Goal: Information Seeking & Learning: Learn about a topic

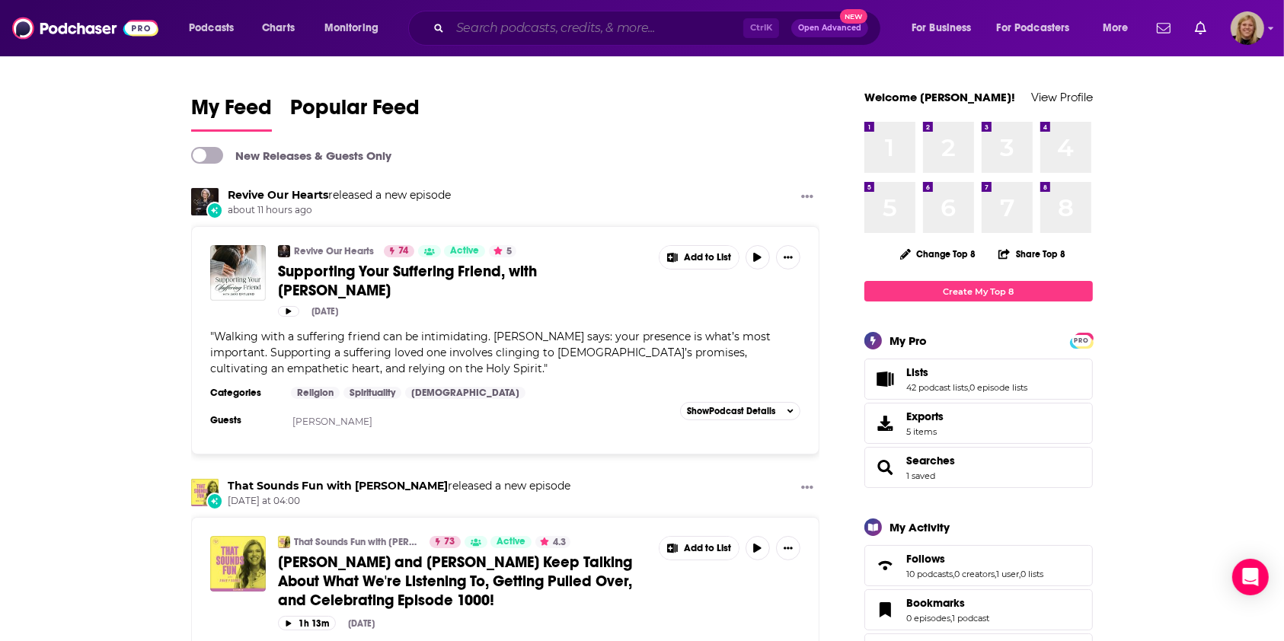
click at [604, 30] on input "Search podcasts, credits, & more..." at bounding box center [596, 28] width 293 height 24
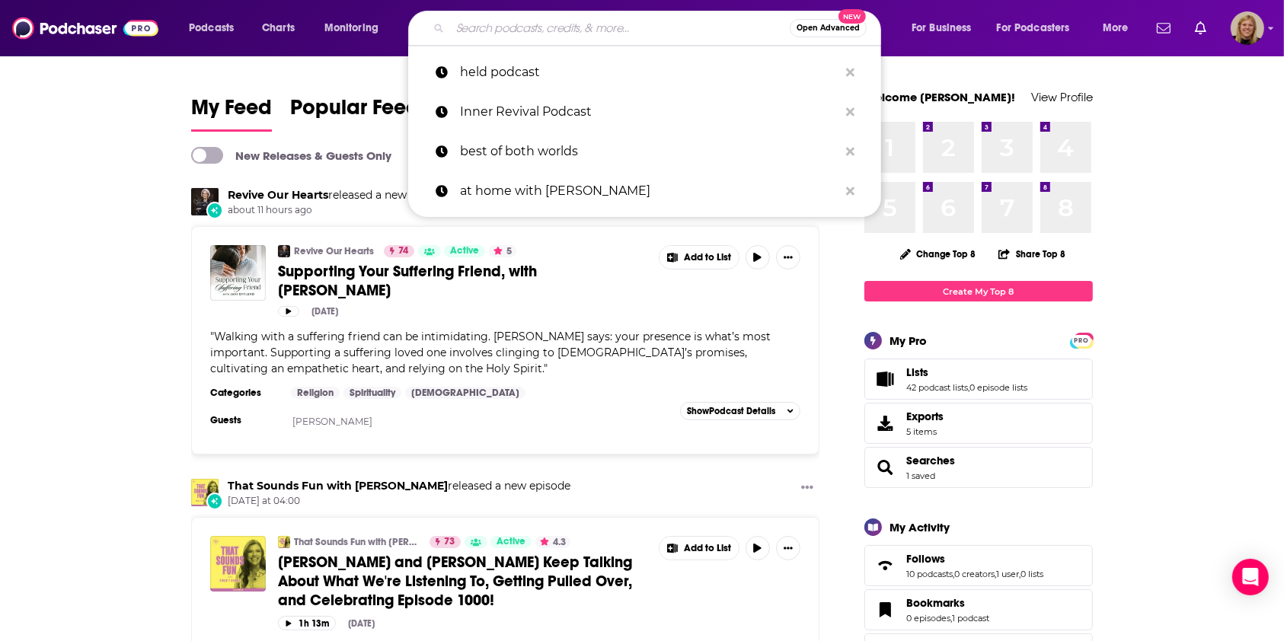
click at [604, 30] on input "Search podcasts, credits, & more..." at bounding box center [620, 28] width 340 height 24
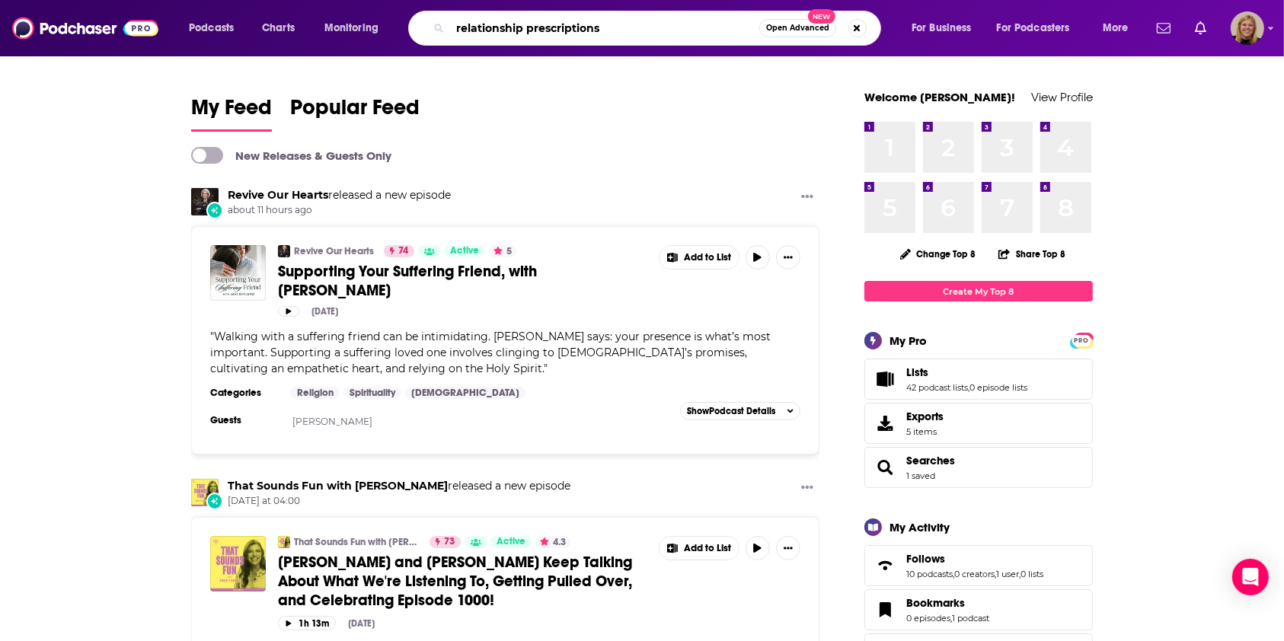
type input "relationship prescriptions"
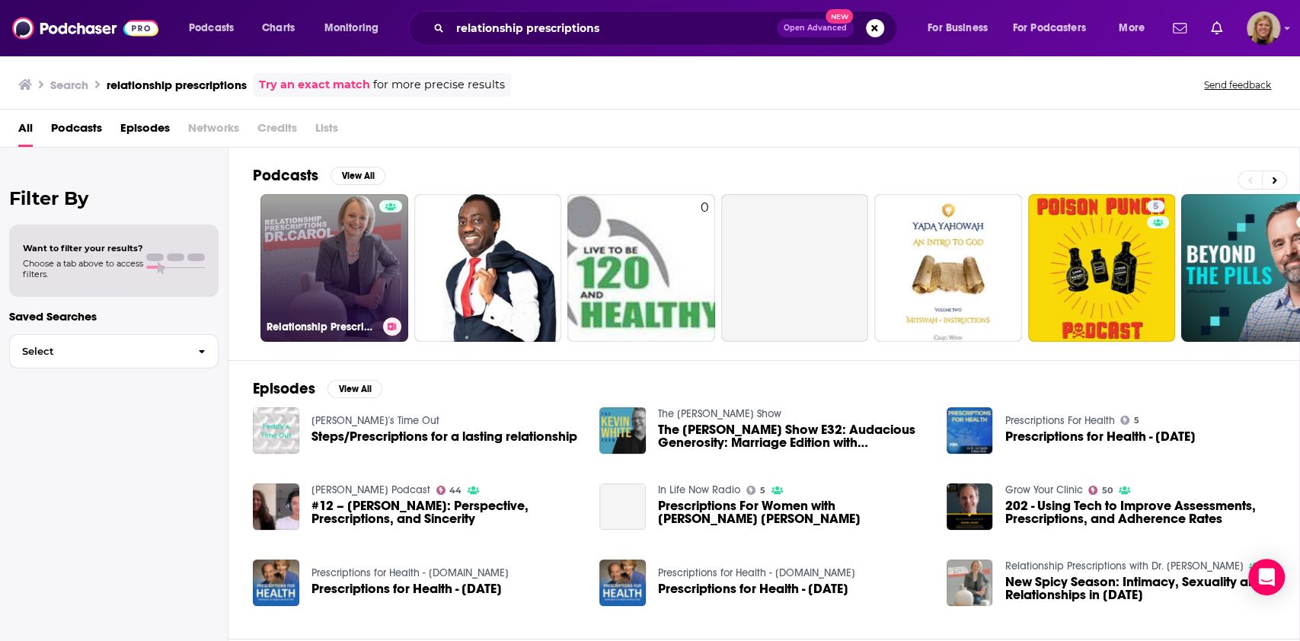
click at [351, 259] on link "Relationship Prescriptions with Dr. [PERSON_NAME]" at bounding box center [335, 268] width 148 height 148
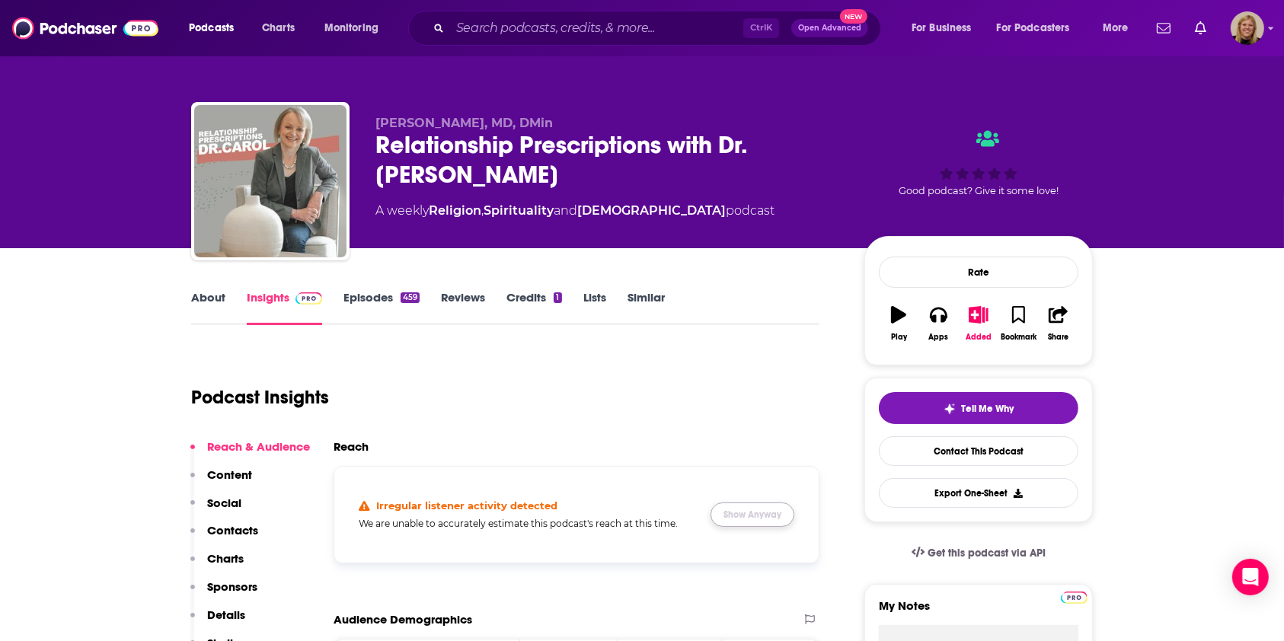
click at [756, 510] on button "Show Anyway" at bounding box center [753, 515] width 84 height 24
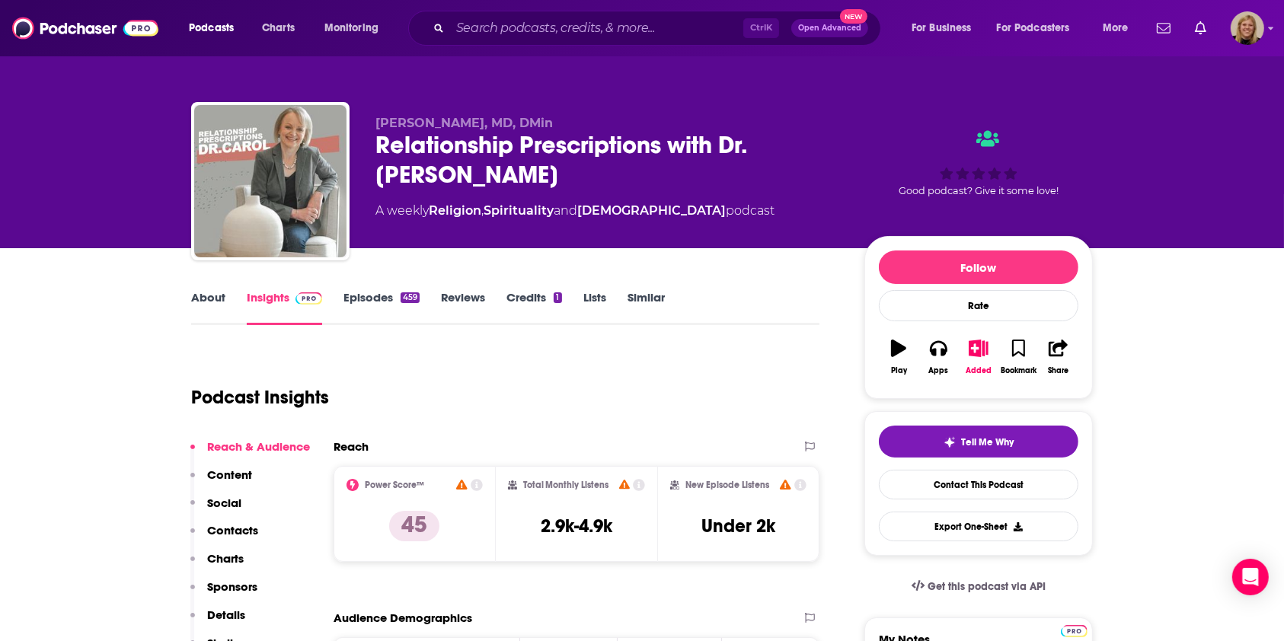
click at [212, 294] on link "About" at bounding box center [208, 307] width 34 height 35
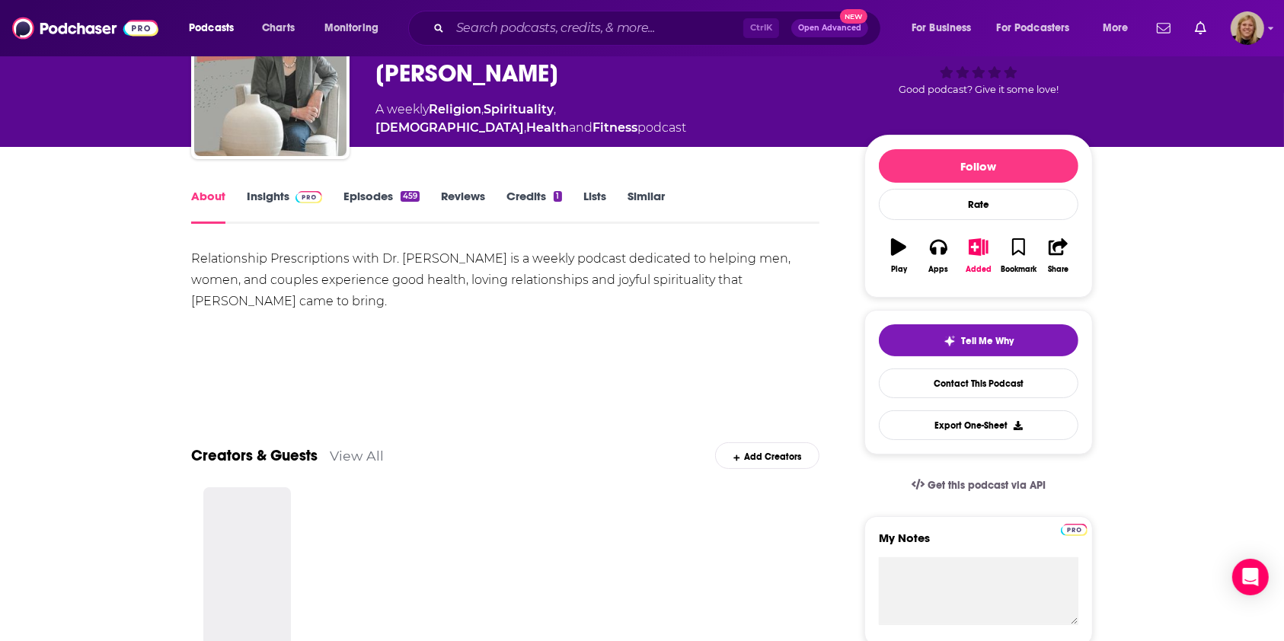
scroll to position [203, 0]
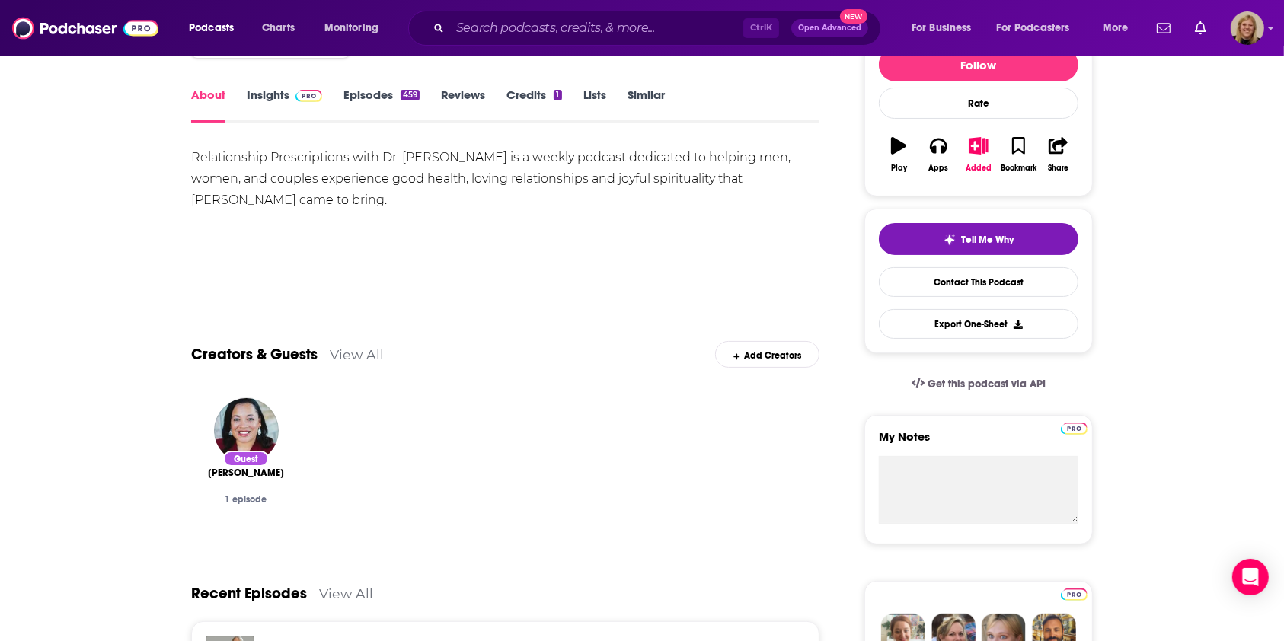
click at [332, 161] on div "Relationship Prescriptions with Dr. [PERSON_NAME] is a weekly podcast dedicated…" at bounding box center [505, 179] width 628 height 64
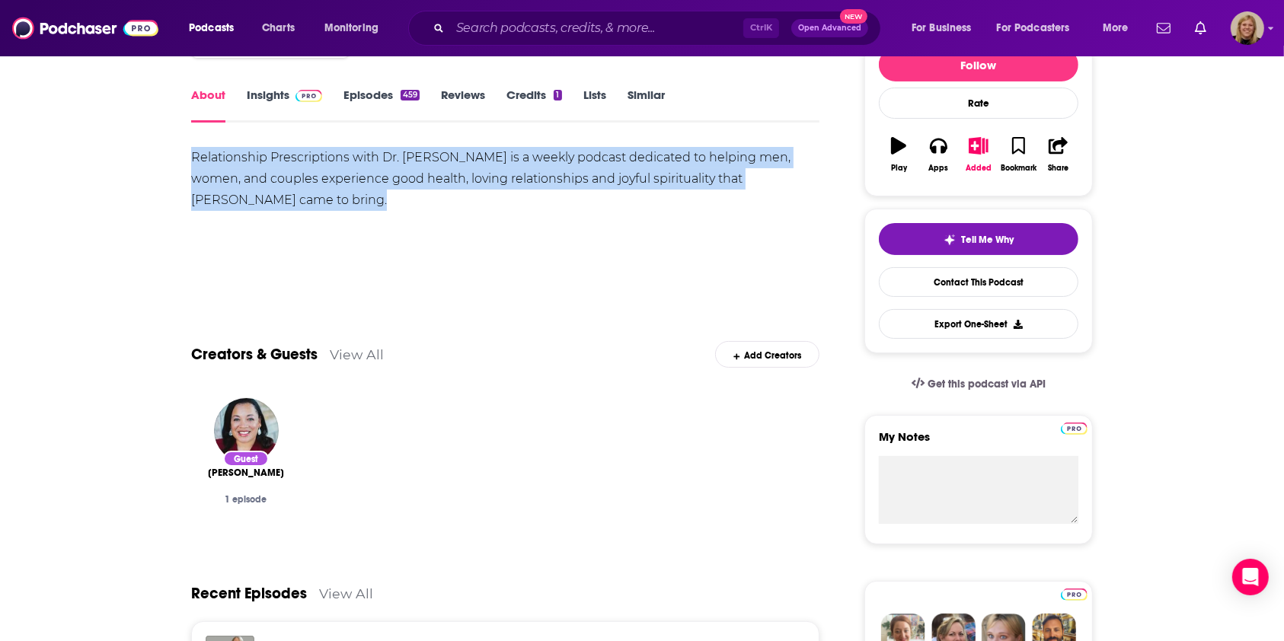
copy div "Relationship Prescriptions with Dr. [PERSON_NAME] is a weekly podcast dedicated…"
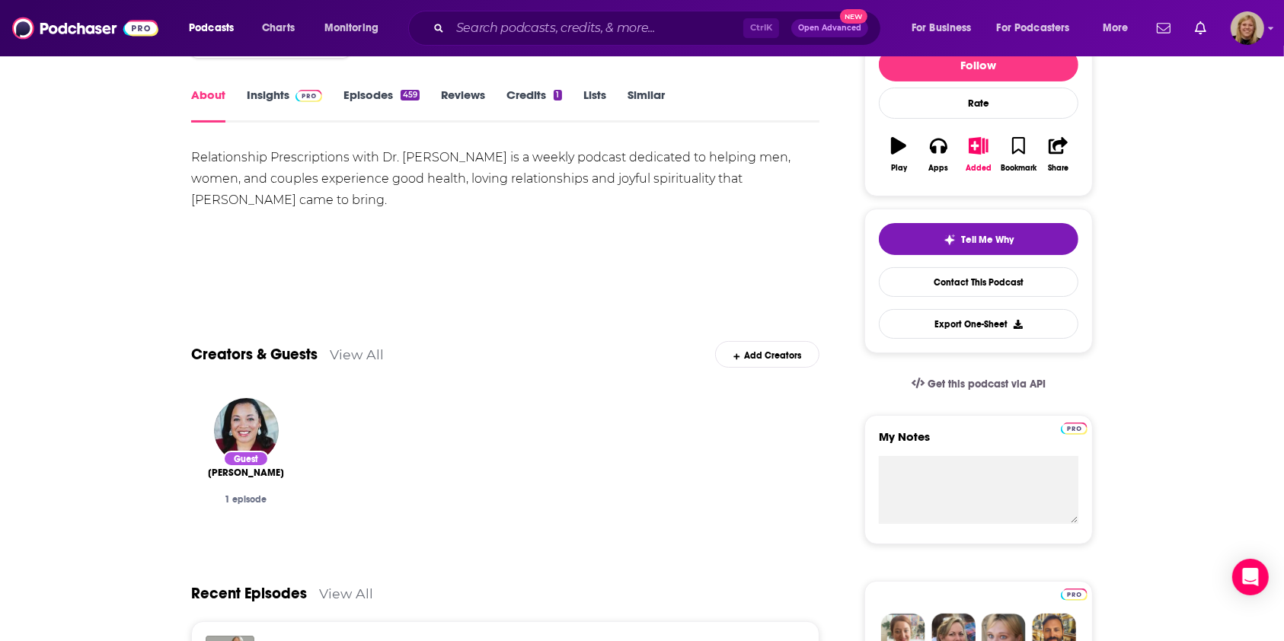
click at [398, 277] on div "Show More" at bounding box center [505, 274] width 628 height 26
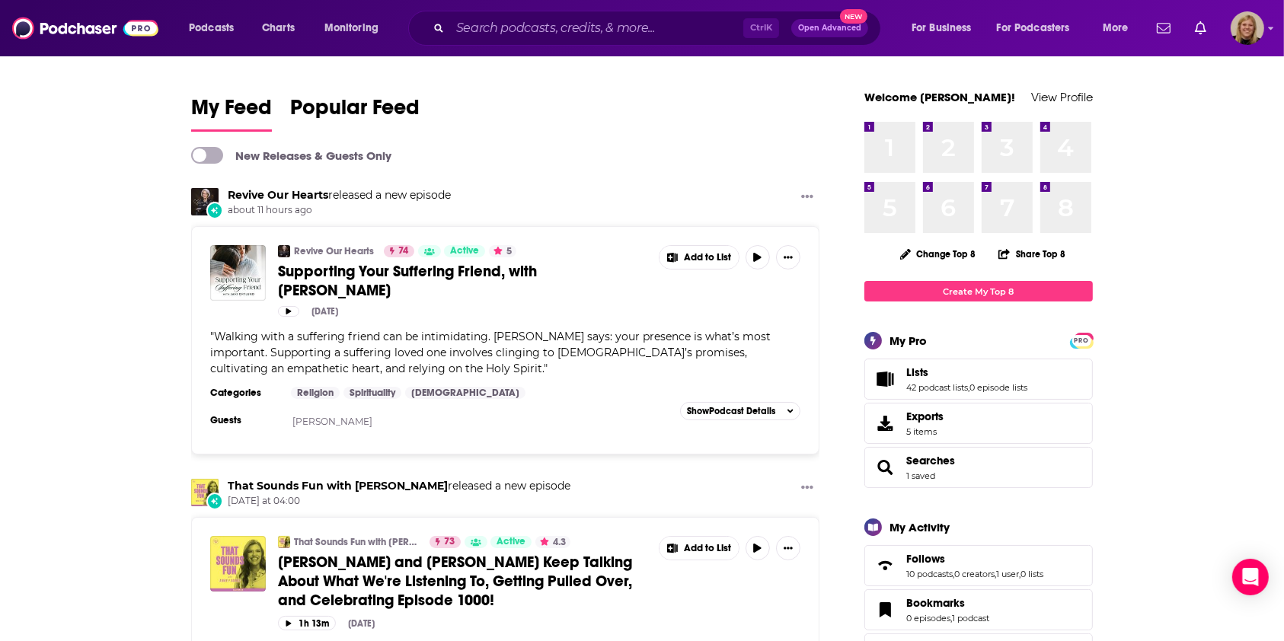
click at [508, 210] on div "Revive Our Hearts released a new episode about 11 hours ago" at bounding box center [505, 202] width 628 height 29
click at [622, 21] on input "Search podcasts, credits, & more..." at bounding box center [596, 28] width 293 height 24
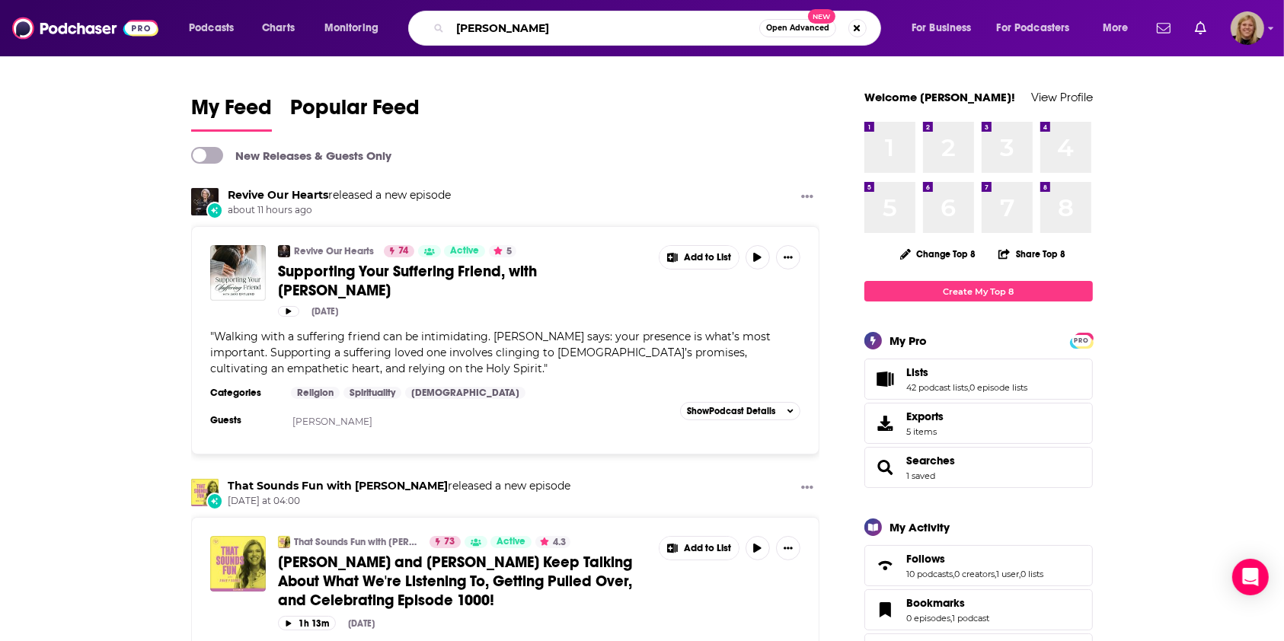
type input "jo piazza"
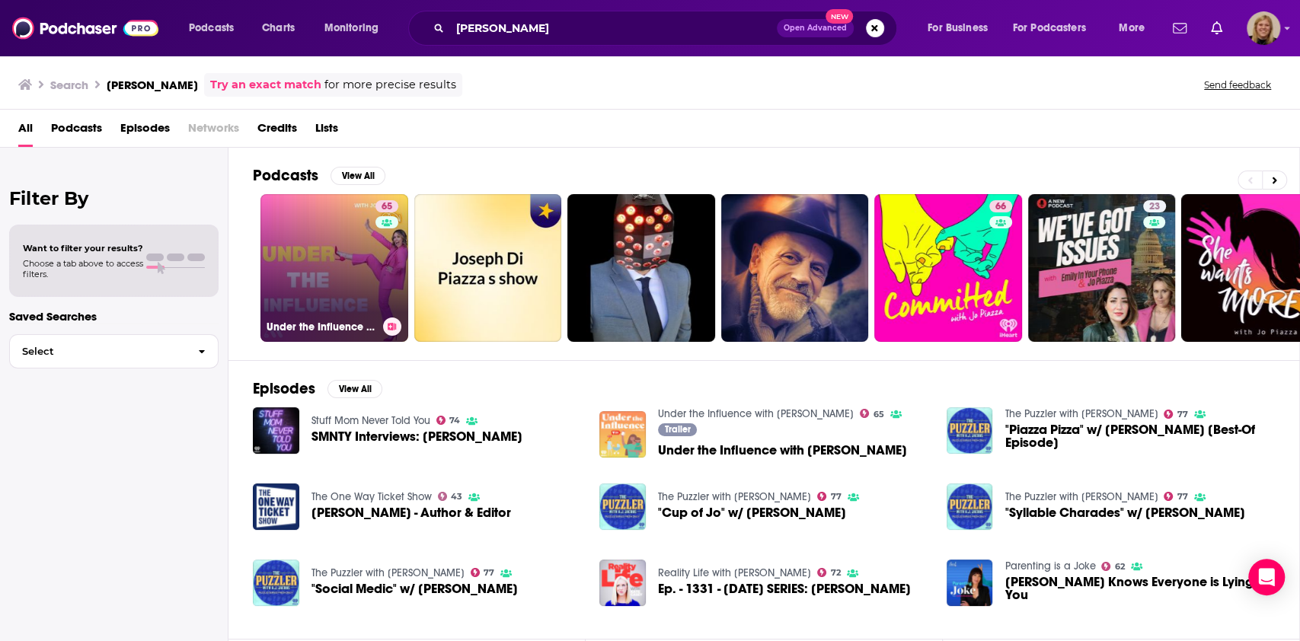
click at [353, 234] on link "65 Under the Influence with Jo Piazza" at bounding box center [335, 268] width 148 height 148
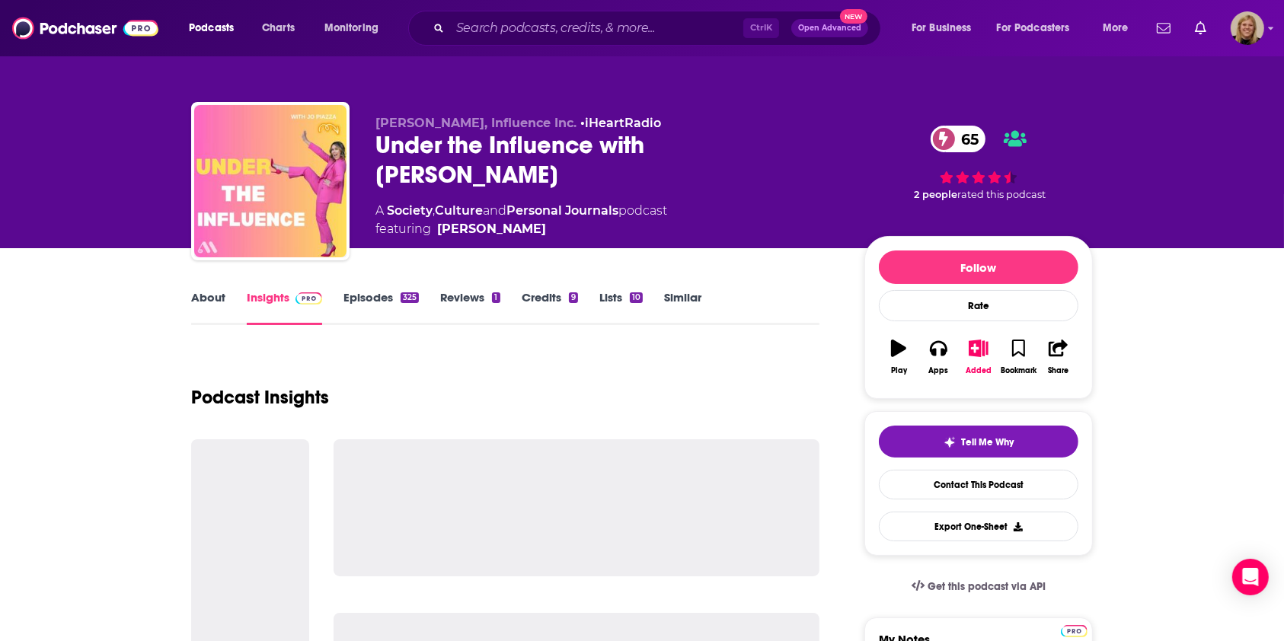
click at [202, 296] on link "About" at bounding box center [208, 307] width 34 height 35
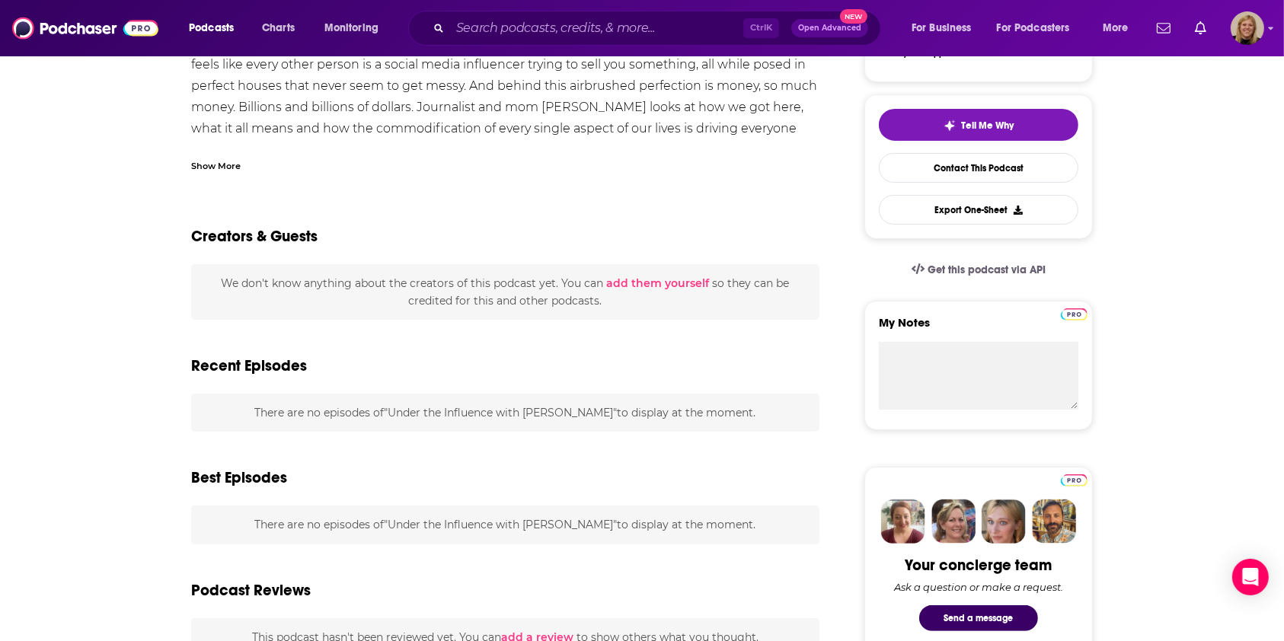
scroll to position [101, 0]
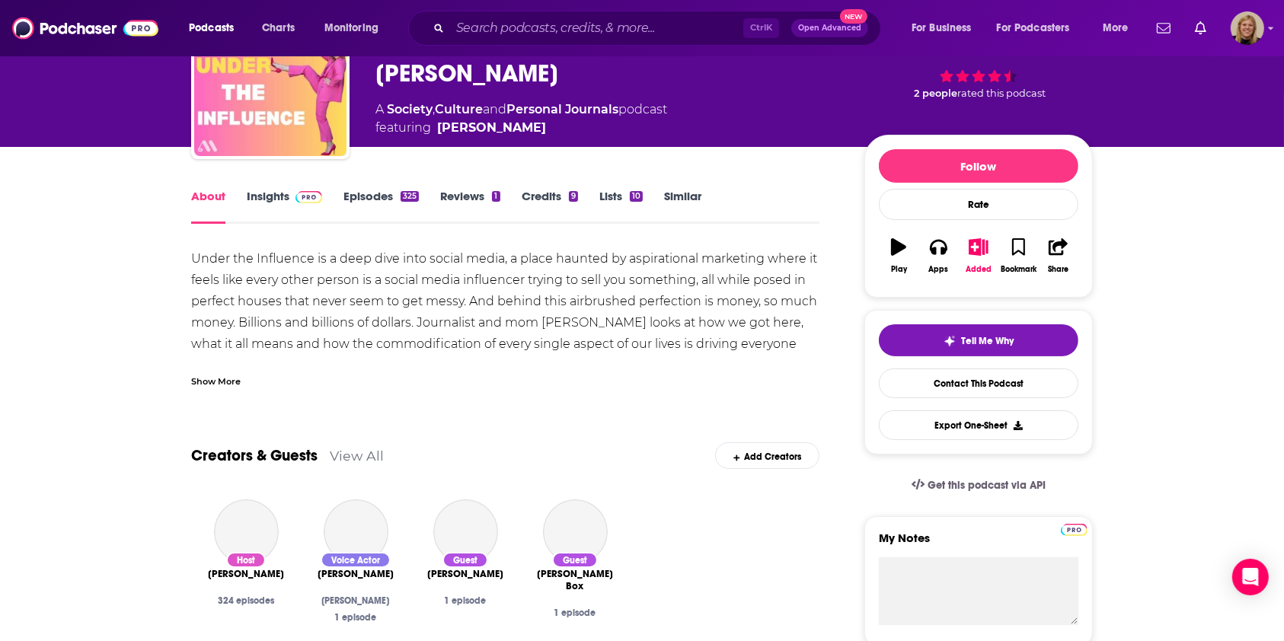
click at [267, 197] on link "Insights" at bounding box center [284, 206] width 75 height 35
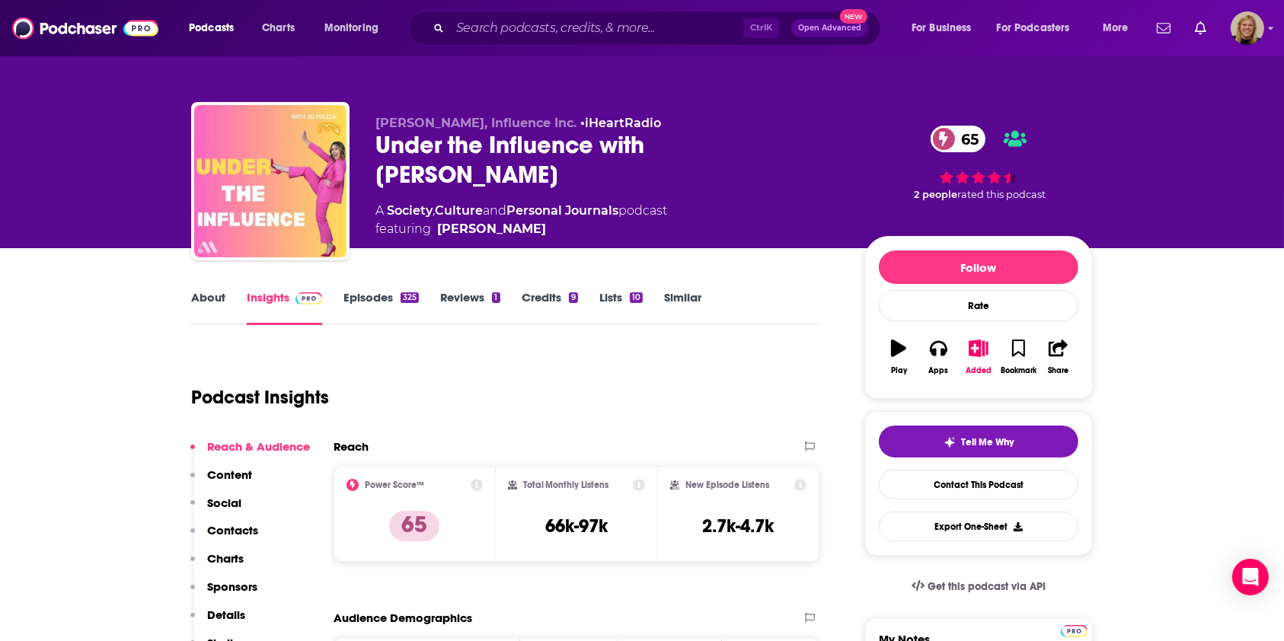
click at [684, 411] on div "Podcast Insights" at bounding box center [499, 389] width 616 height 78
